Goal: Task Accomplishment & Management: Manage account settings

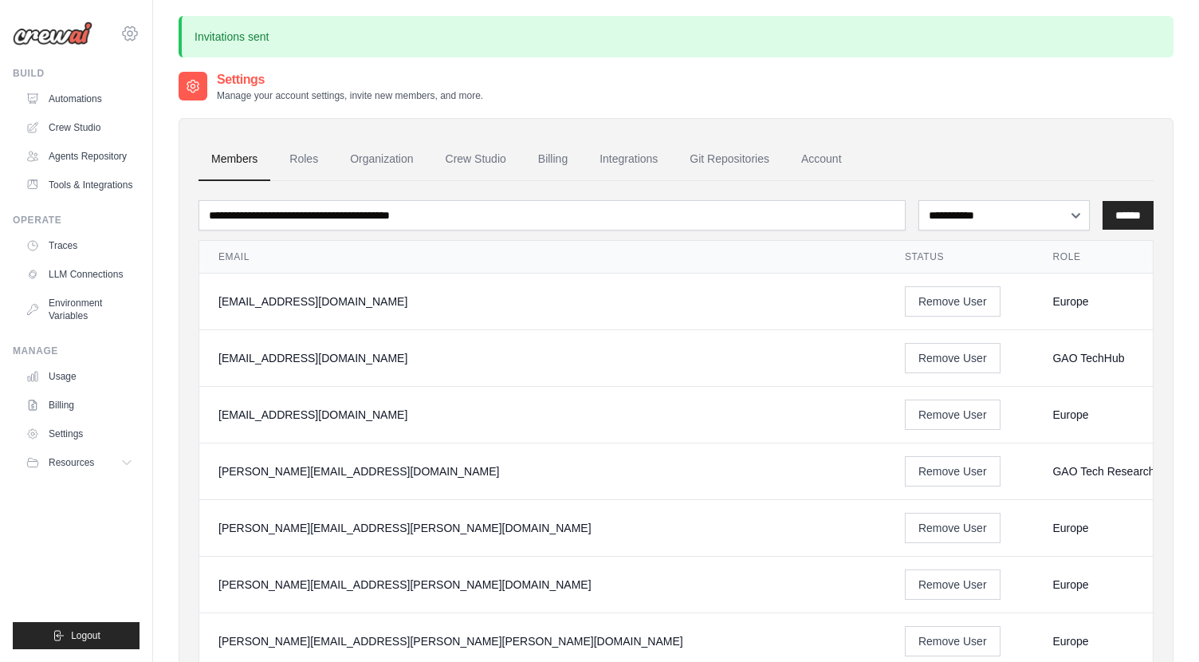
click at [132, 38] on icon at bounding box center [129, 33] width 19 height 19
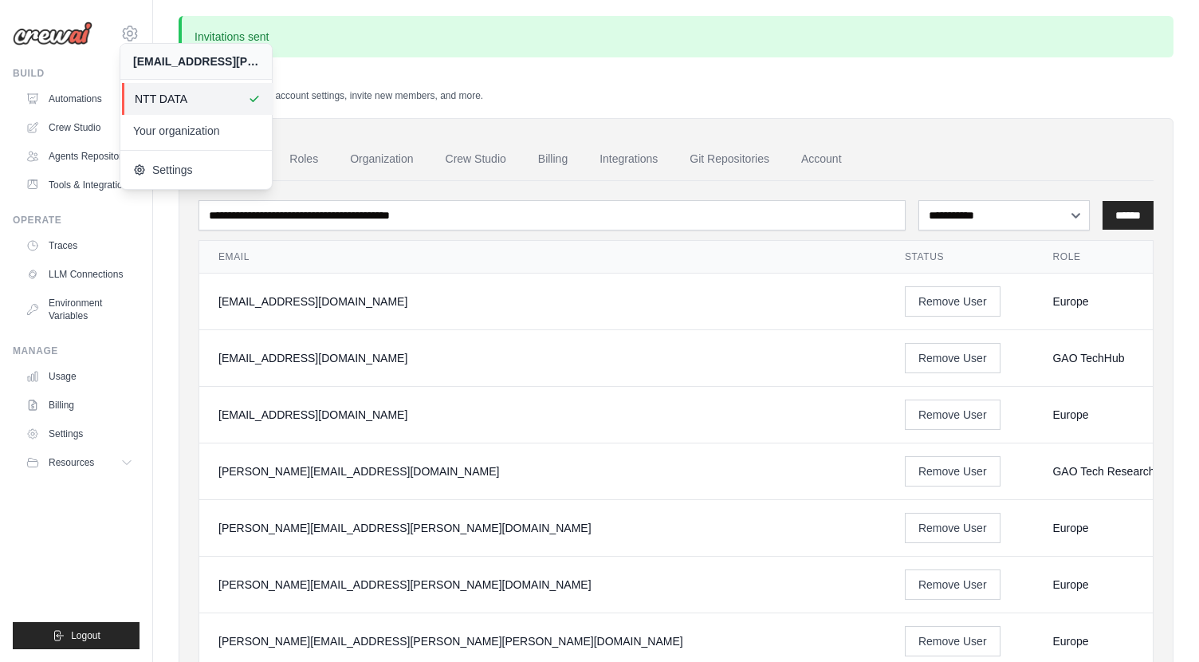
click at [156, 102] on span "NTT DATA" at bounding box center [198, 99] width 126 height 16
click at [178, 165] on span "Settings" at bounding box center [198, 170] width 126 height 16
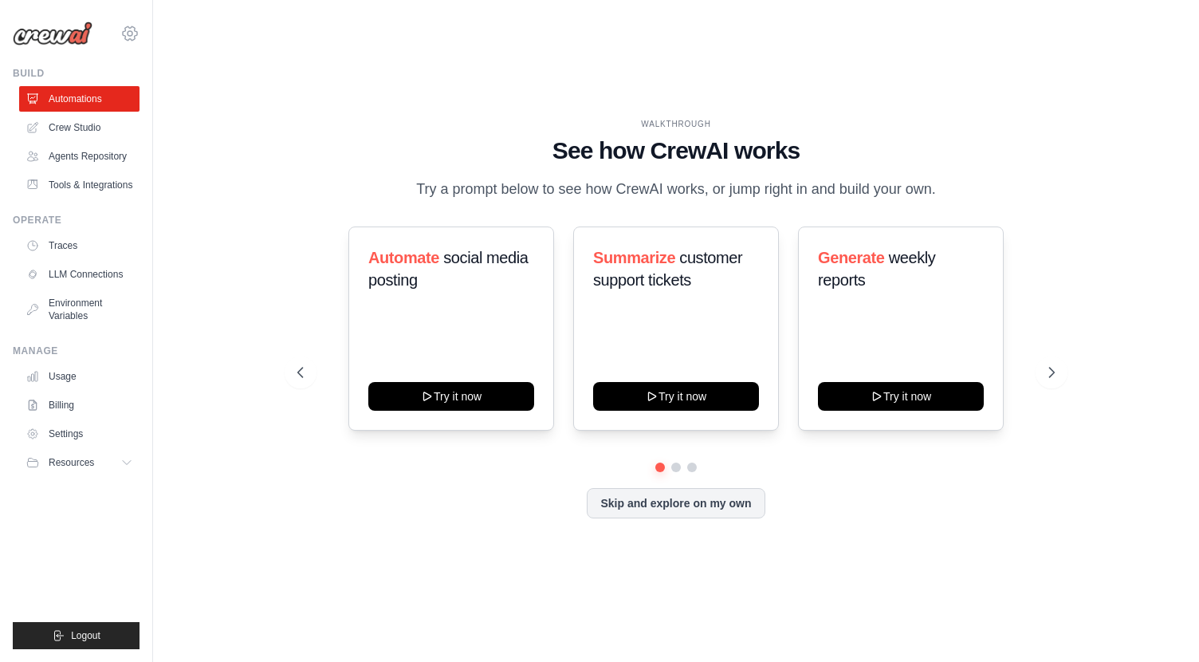
click at [131, 36] on icon at bounding box center [130, 33] width 5 height 5
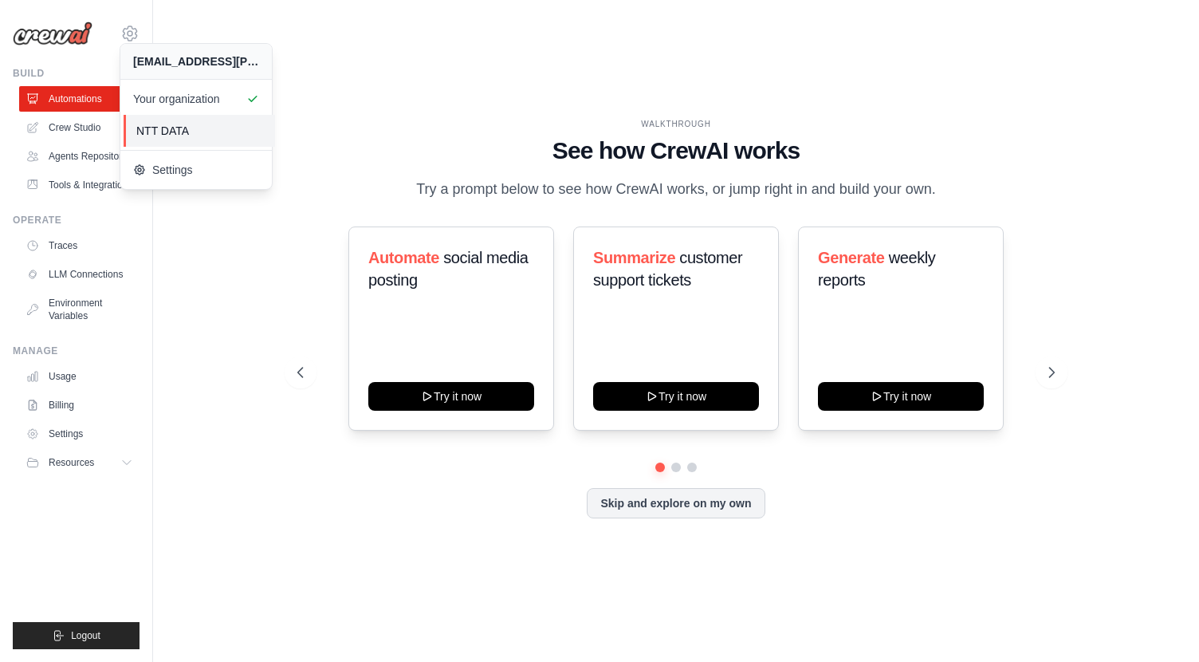
click at [170, 128] on span "NTT DATA" at bounding box center [199, 131] width 126 height 16
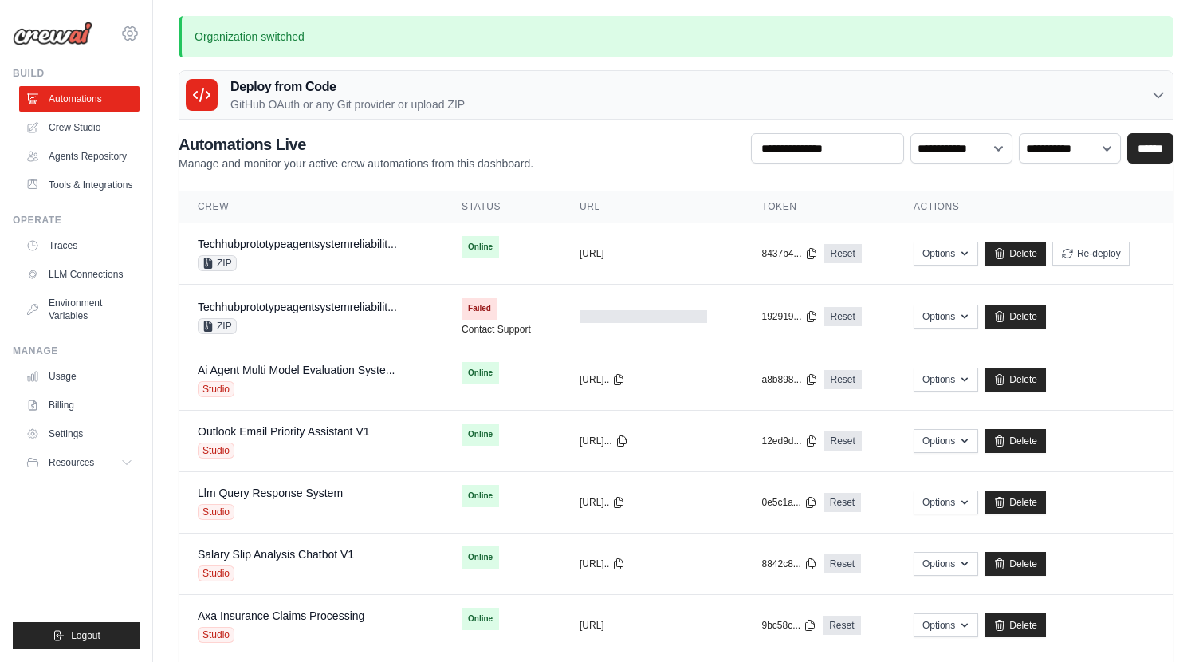
click at [131, 30] on icon at bounding box center [129, 33] width 19 height 19
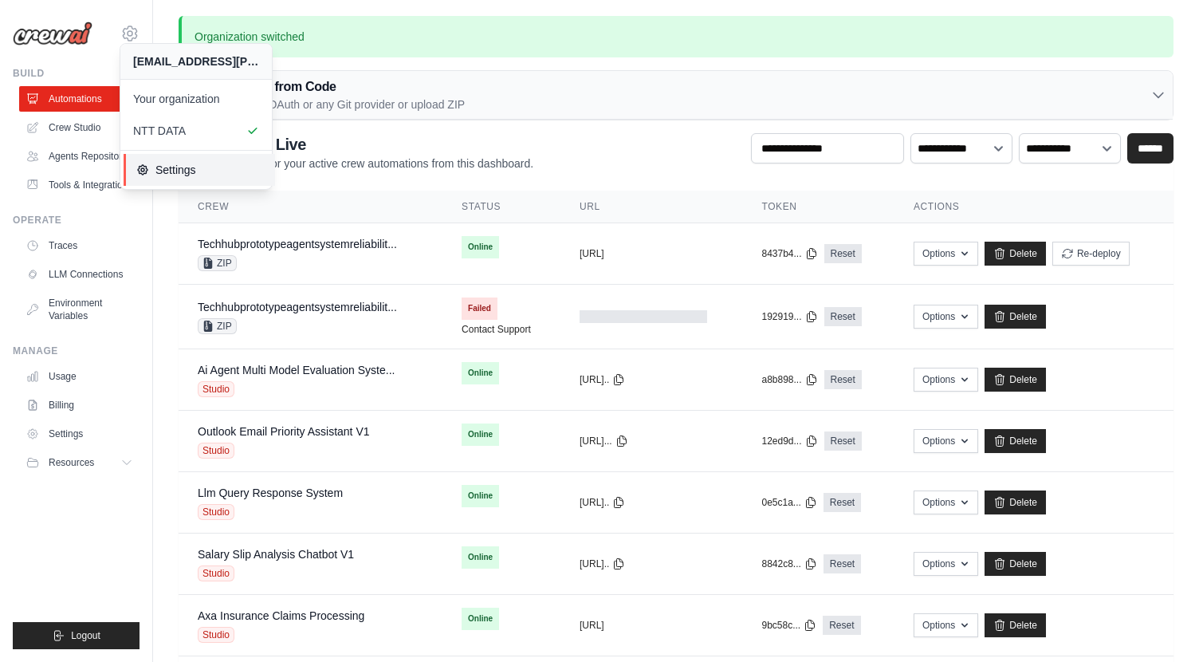
click at [160, 171] on span "Settings" at bounding box center [199, 170] width 126 height 16
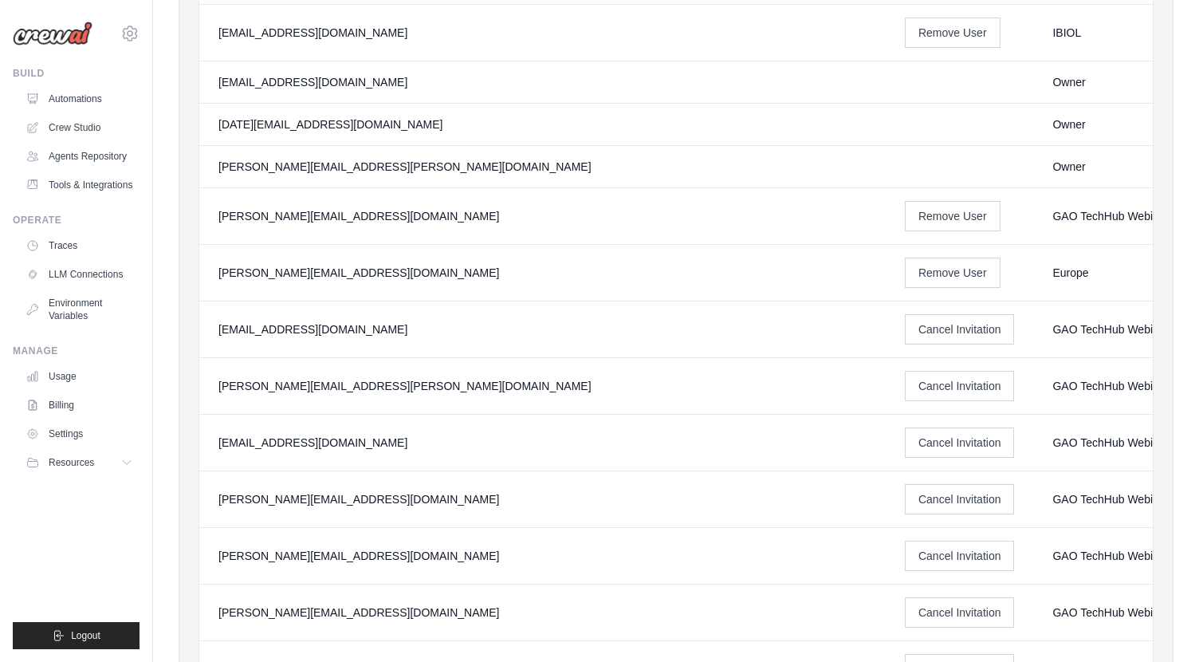
scroll to position [1716, 0]
